Goal: Check status

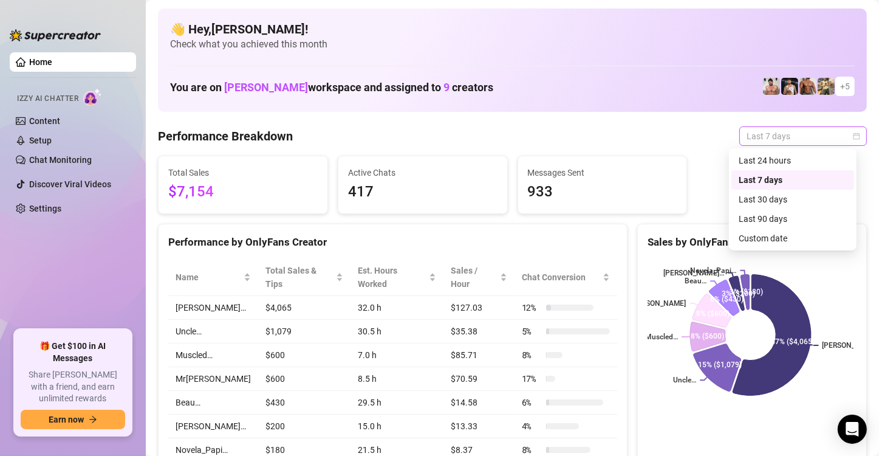
click at [798, 134] on span "Last 7 days" at bounding box center [803, 136] width 113 height 18
click at [759, 242] on div "Custom date" at bounding box center [793, 238] width 108 height 13
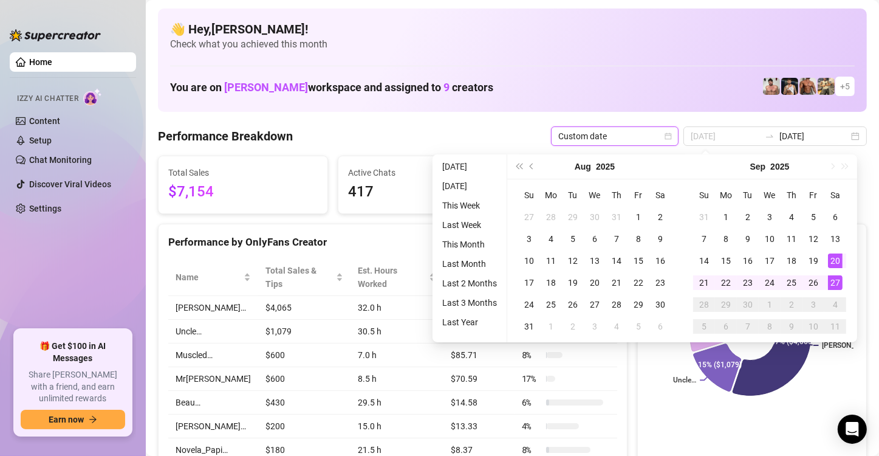
type input "[DATE]"
click at [836, 278] on div "27" at bounding box center [835, 282] width 15 height 15
click at [835, 278] on div "27" at bounding box center [835, 282] width 15 height 15
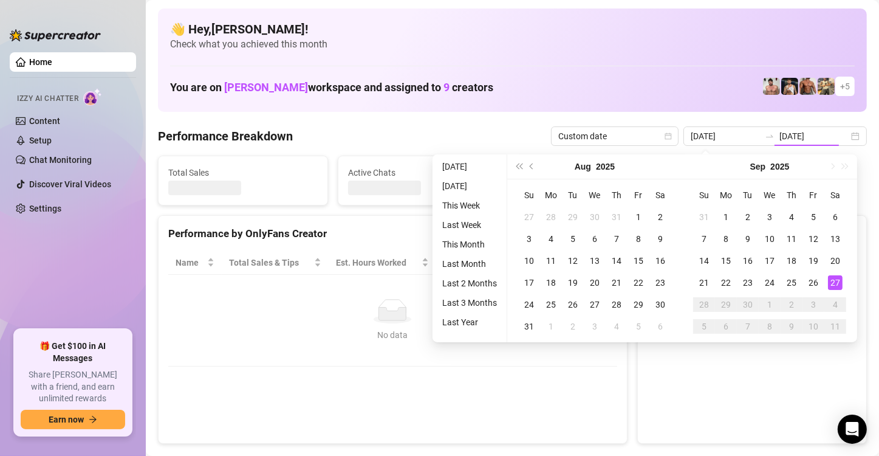
type input "[DATE]"
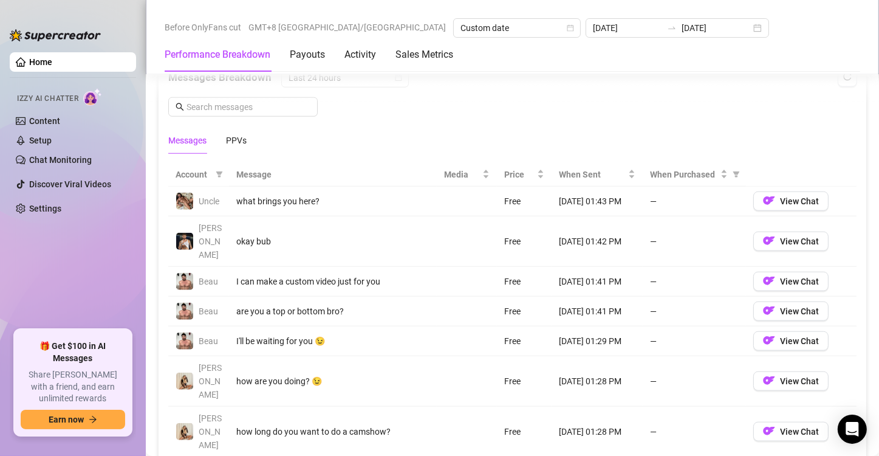
scroll to position [912, 0]
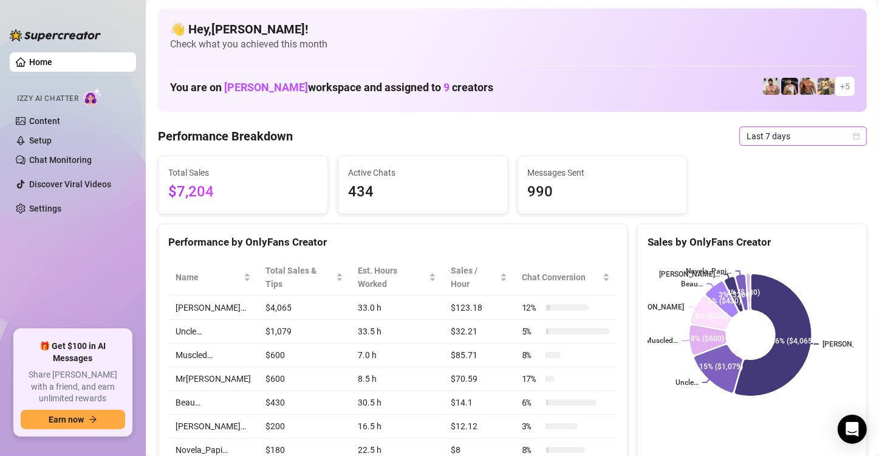
click at [771, 139] on span "Last 7 days" at bounding box center [803, 136] width 113 height 18
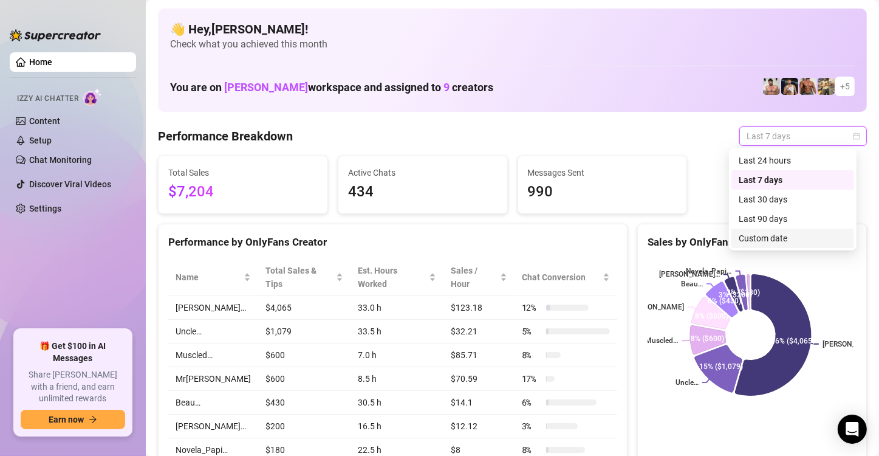
click at [766, 236] on div "Custom date" at bounding box center [793, 238] width 108 height 13
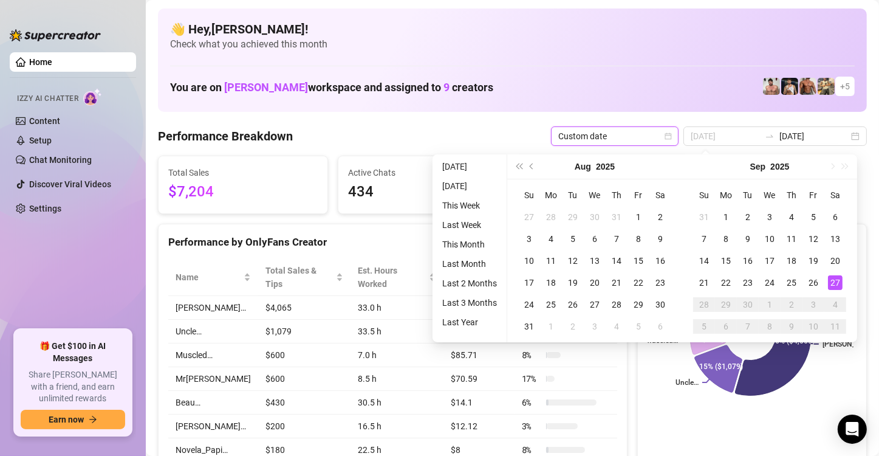
type input "[DATE]"
click at [833, 281] on div "27" at bounding box center [835, 282] width 15 height 15
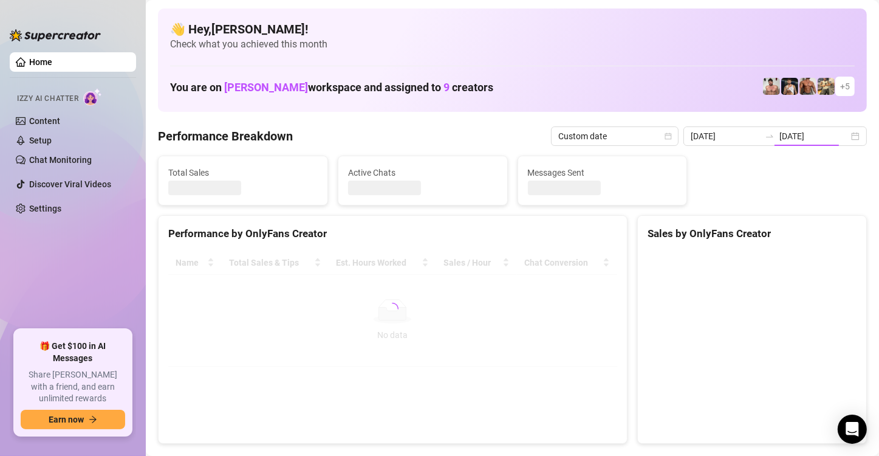
type input "[DATE]"
